Goal: Find specific page/section: Find specific page/section

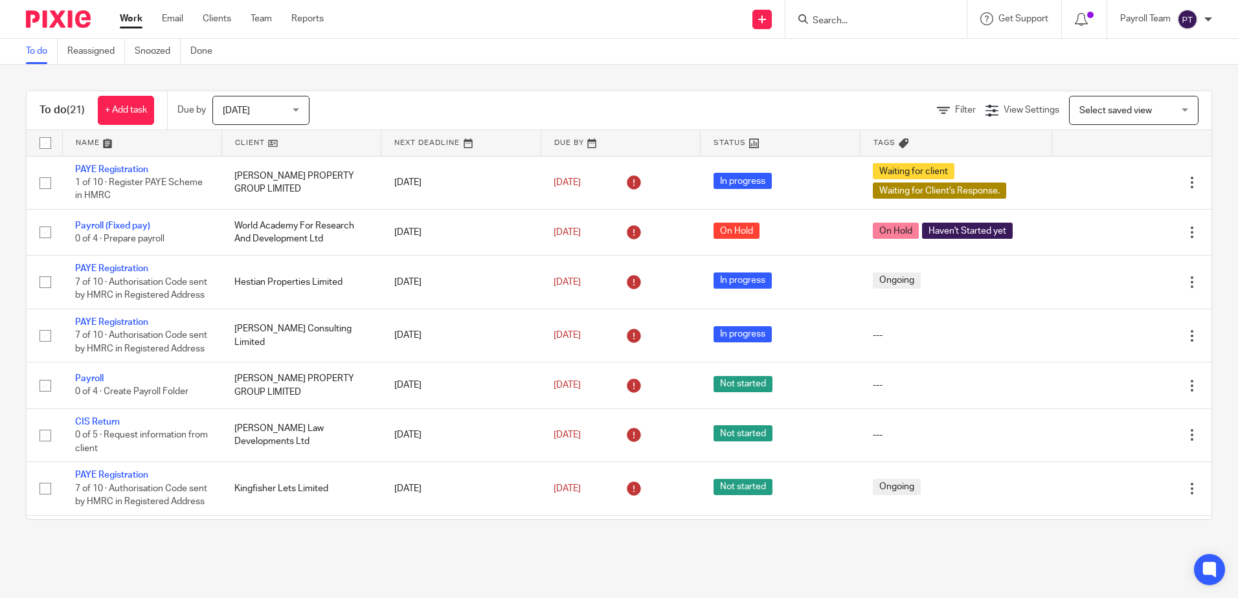
click at [873, 22] on input "Search" at bounding box center [869, 22] width 117 height 12
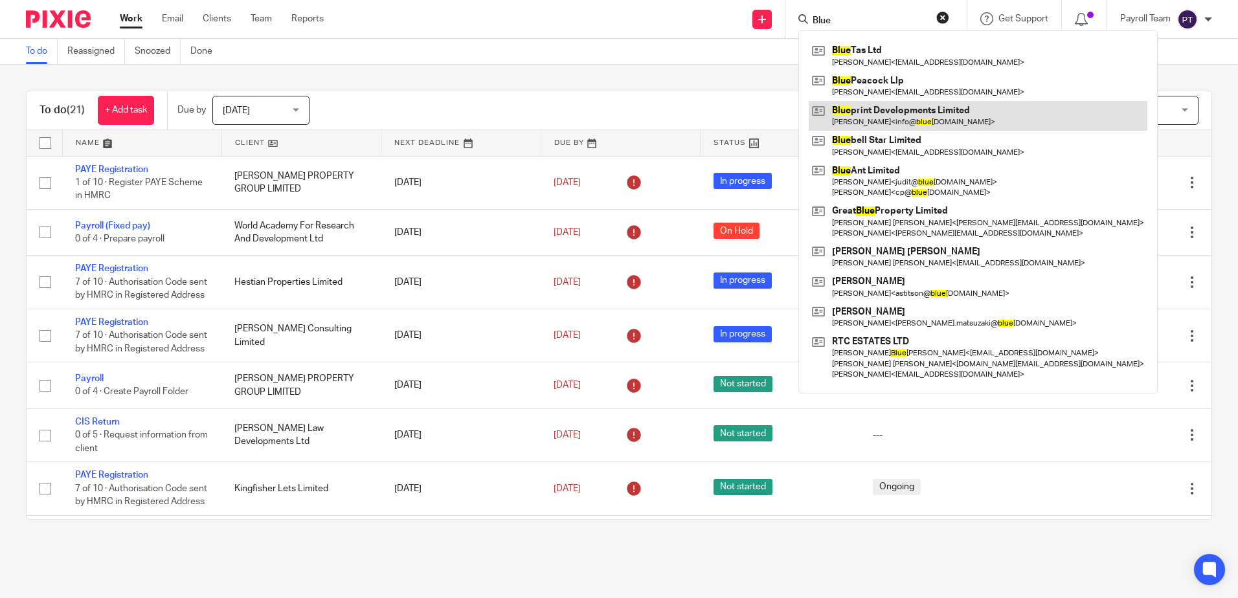
type input "Blue"
click at [849, 123] on link at bounding box center [978, 116] width 339 height 30
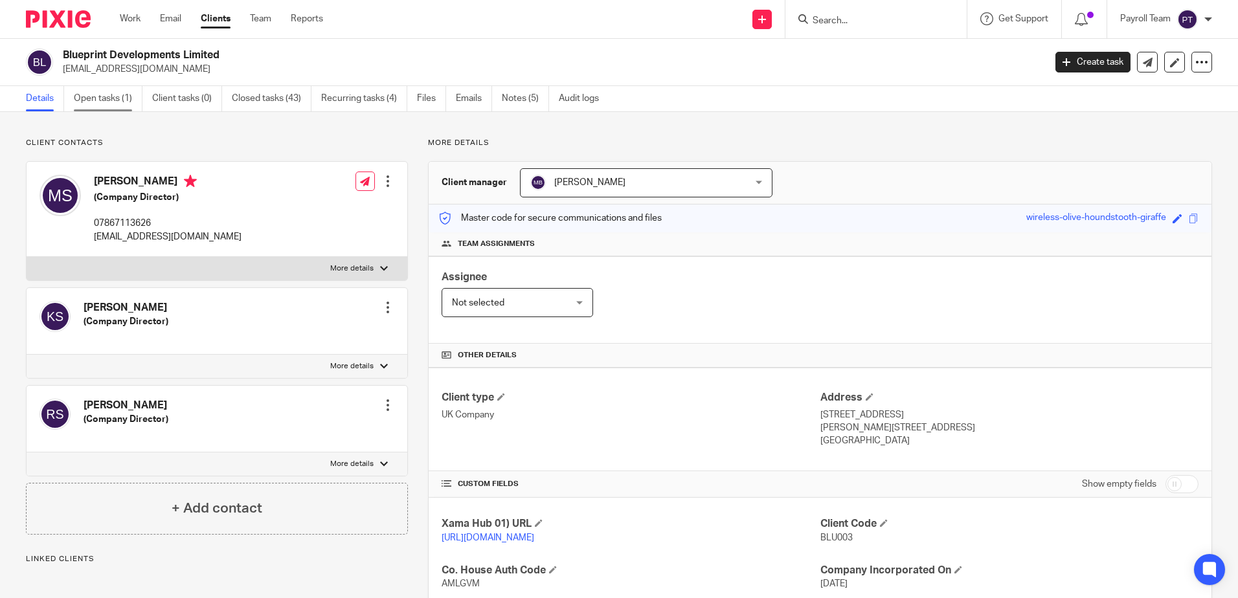
click at [107, 102] on link "Open tasks (1)" at bounding box center [108, 98] width 69 height 25
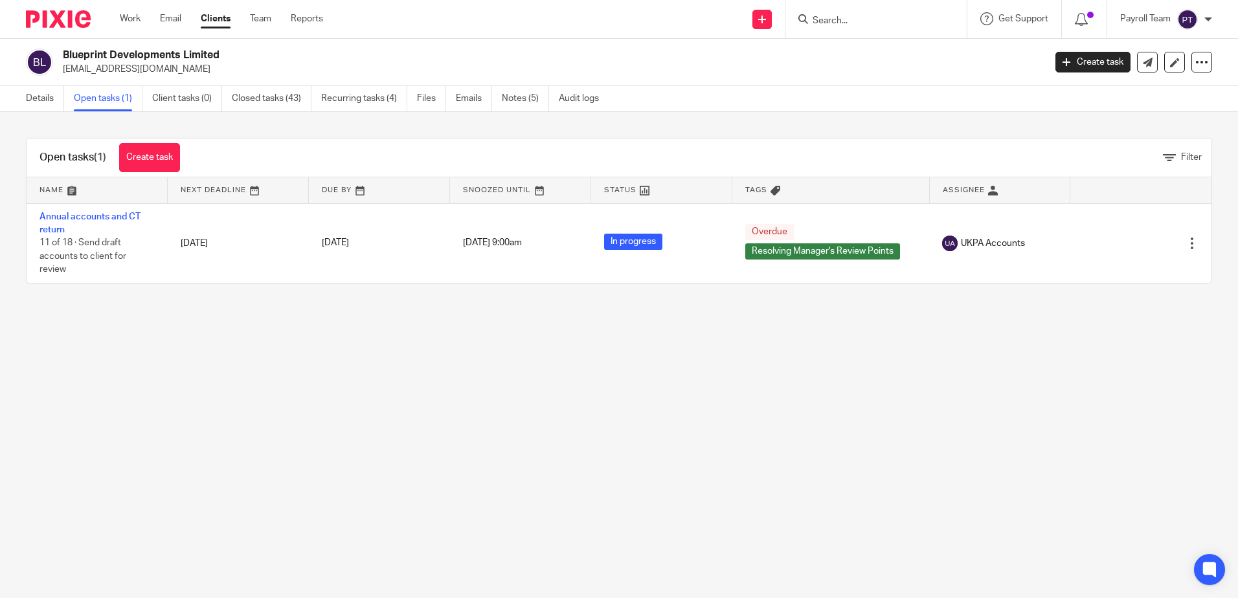
drag, startPoint x: 240, startPoint y: 50, endPoint x: 63, endPoint y: 56, distance: 176.8
click at [63, 56] on h2 "Blueprint Developments Limited" at bounding box center [452, 56] width 778 height 14
copy h2 "Blueprint Developments Limited"
click at [41, 99] on link "Details" at bounding box center [45, 98] width 38 height 25
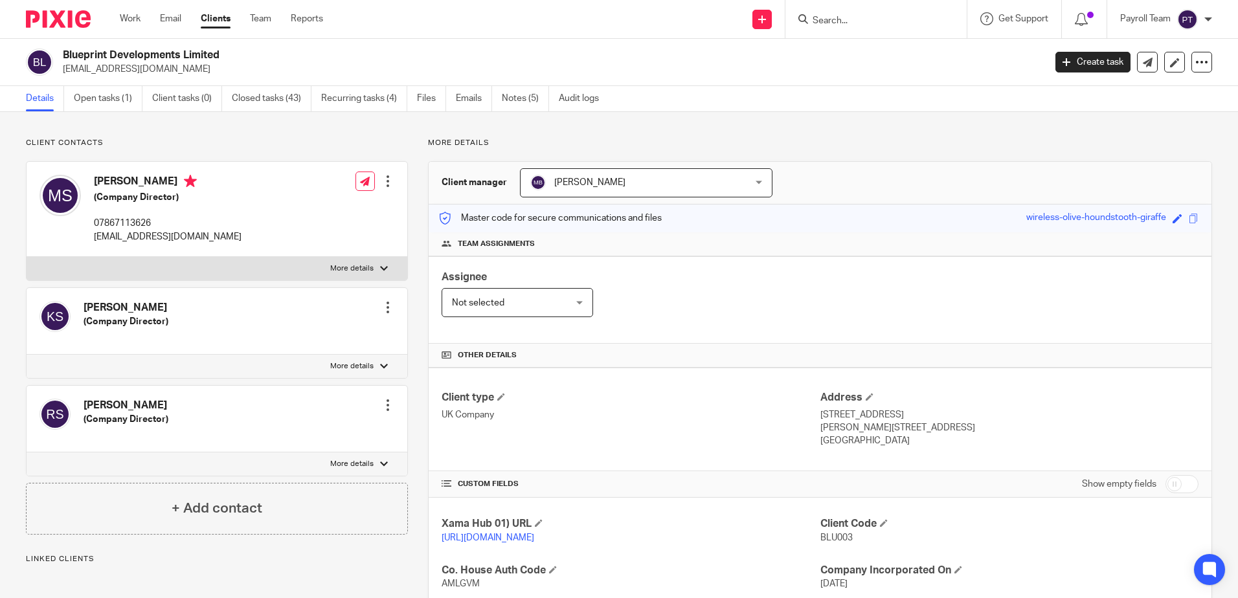
drag, startPoint x: 249, startPoint y: 59, endPoint x: 63, endPoint y: 52, distance: 186.6
click at [63, 52] on h2 "Blueprint Developments Limited" at bounding box center [452, 56] width 778 height 14
drag, startPoint x: 63, startPoint y: 52, endPoint x: 128, endPoint y: 102, distance: 82.2
click at [129, 101] on link "Open tasks (1)" at bounding box center [108, 98] width 69 height 25
click at [99, 100] on link "Open tasks (1)" at bounding box center [108, 98] width 69 height 25
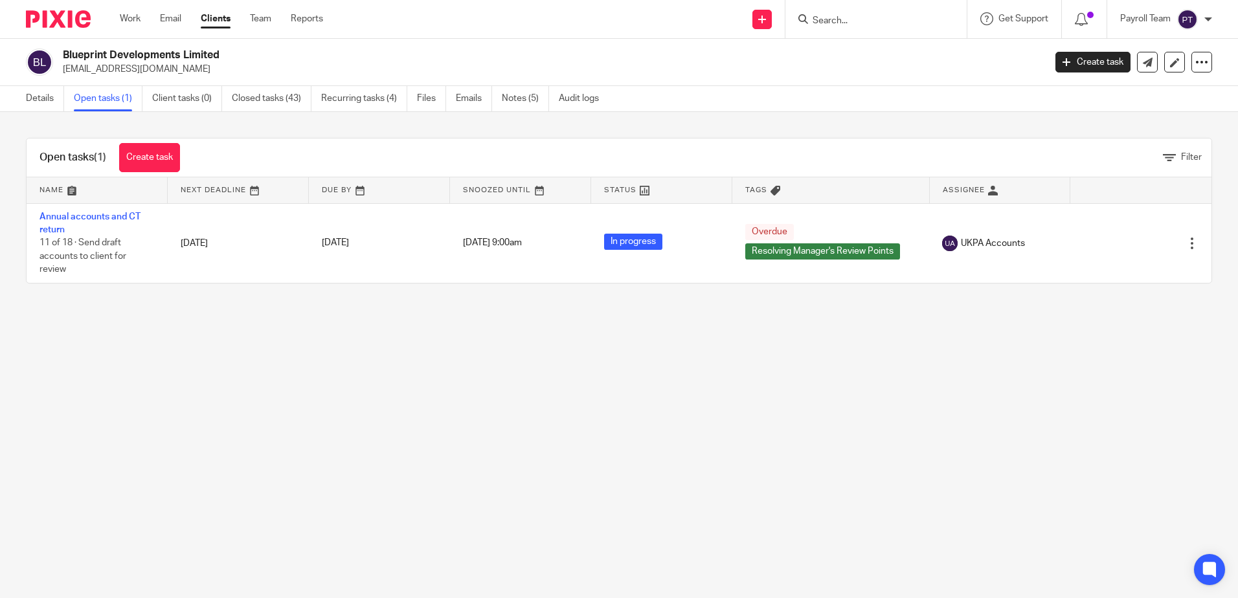
drag, startPoint x: 236, startPoint y: 54, endPoint x: 66, endPoint y: 43, distance: 170.0
click at [64, 42] on div "Blueprint Developments Limited [EMAIL_ADDRESS][DOMAIN_NAME] Create task Update …" at bounding box center [619, 62] width 1238 height 47
copy h2 "Blueprint Developments Limited"
click at [827, 21] on input "Search" at bounding box center [869, 22] width 117 height 12
click at [836, 23] on input "Search" at bounding box center [869, 22] width 117 height 12
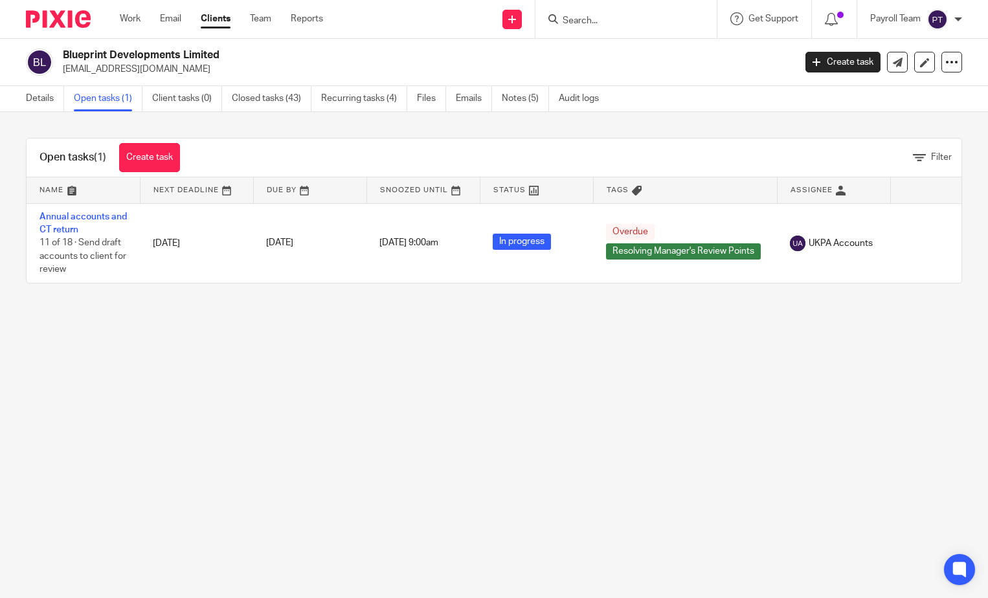
click at [627, 19] on input "Search" at bounding box center [619, 22] width 117 height 12
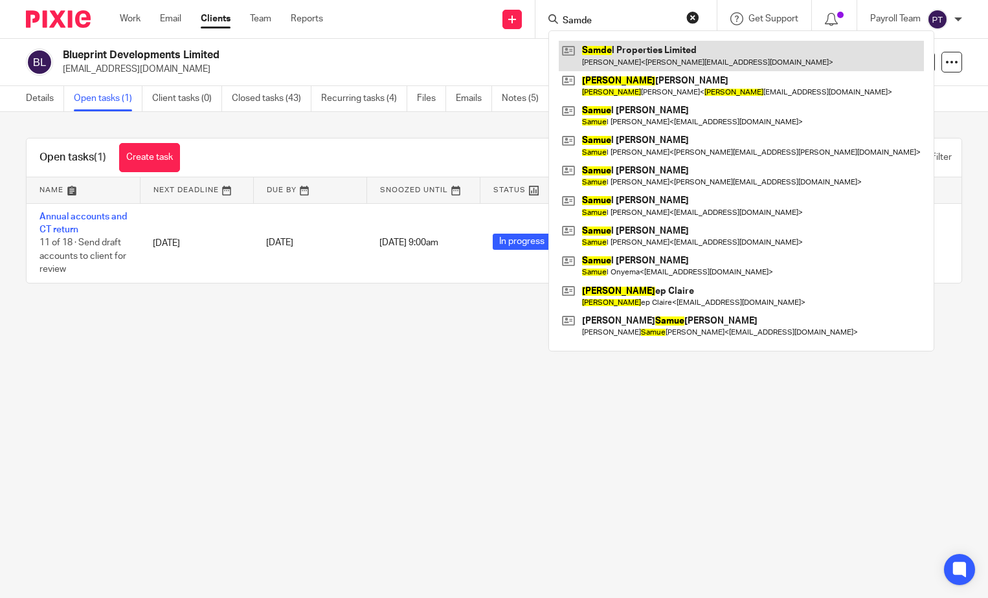
type input "Samde"
click at [609, 67] on link at bounding box center [741, 56] width 365 height 30
